Goal: Information Seeking & Learning: Find specific fact

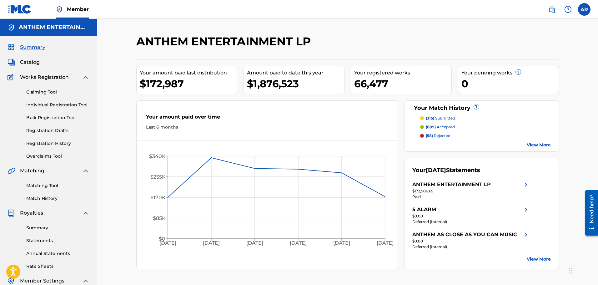
click at [38, 64] on span "Catalog" at bounding box center [30, 62] width 20 height 8
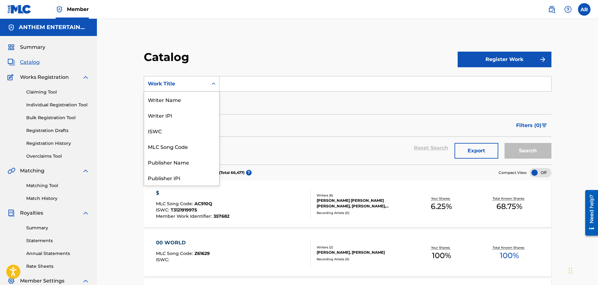
click at [210, 88] on div "Search Form" at bounding box center [213, 83] width 11 height 11
click at [188, 115] on div "MLC Song Code" at bounding box center [181, 115] width 75 height 16
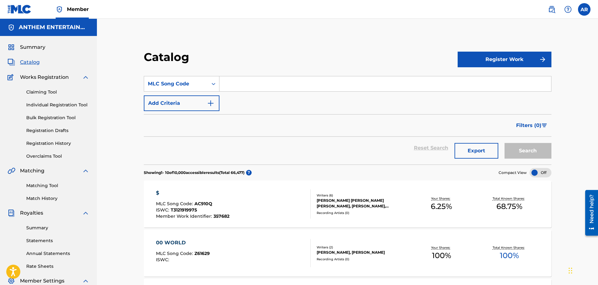
click at [250, 87] on input "Search Form" at bounding box center [385, 83] width 332 height 15
paste input "EA7N54"
type input "EA7N54"
click at [522, 150] on button "Search" at bounding box center [528, 151] width 47 height 16
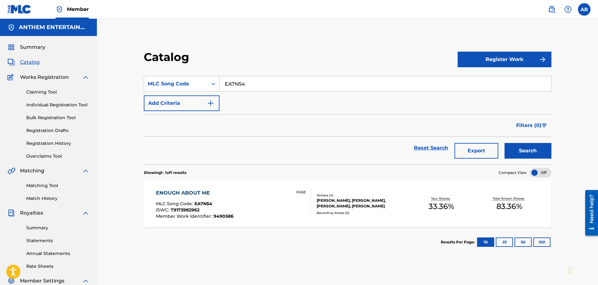
click at [293, 199] on div "Hold" at bounding box center [301, 203] width 20 height 29
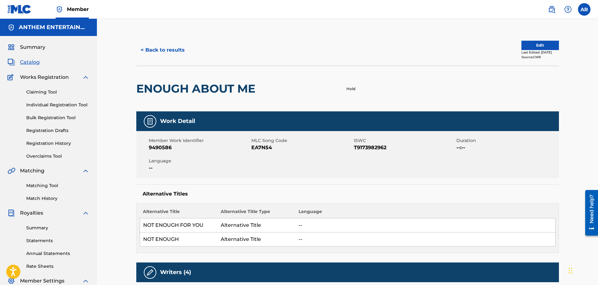
click at [374, 148] on span "T9173982962" at bounding box center [404, 148] width 101 height 8
copy span "T9173982962"
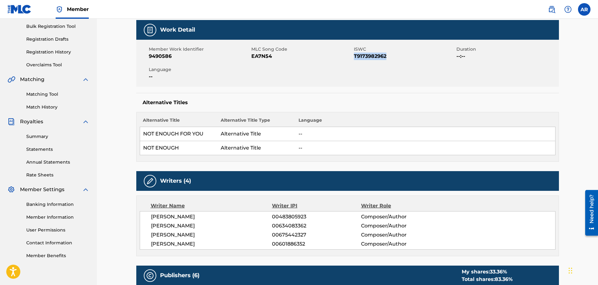
scroll to position [94, 0]
